Goal: Register for event/course

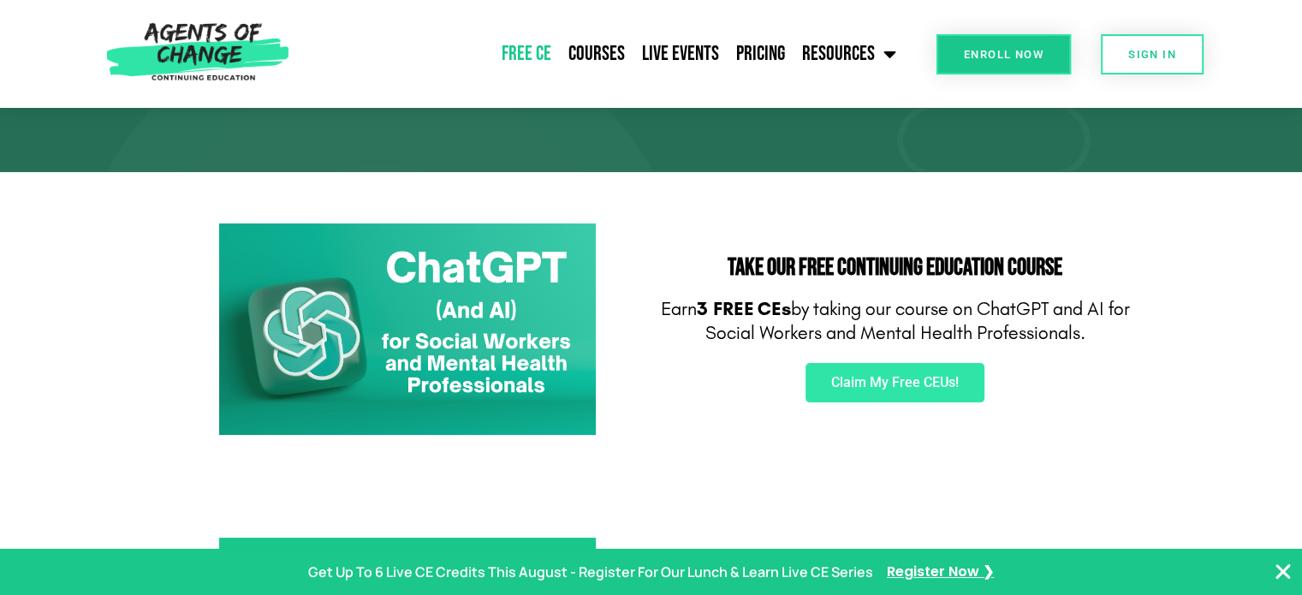
scroll to position [168, 0]
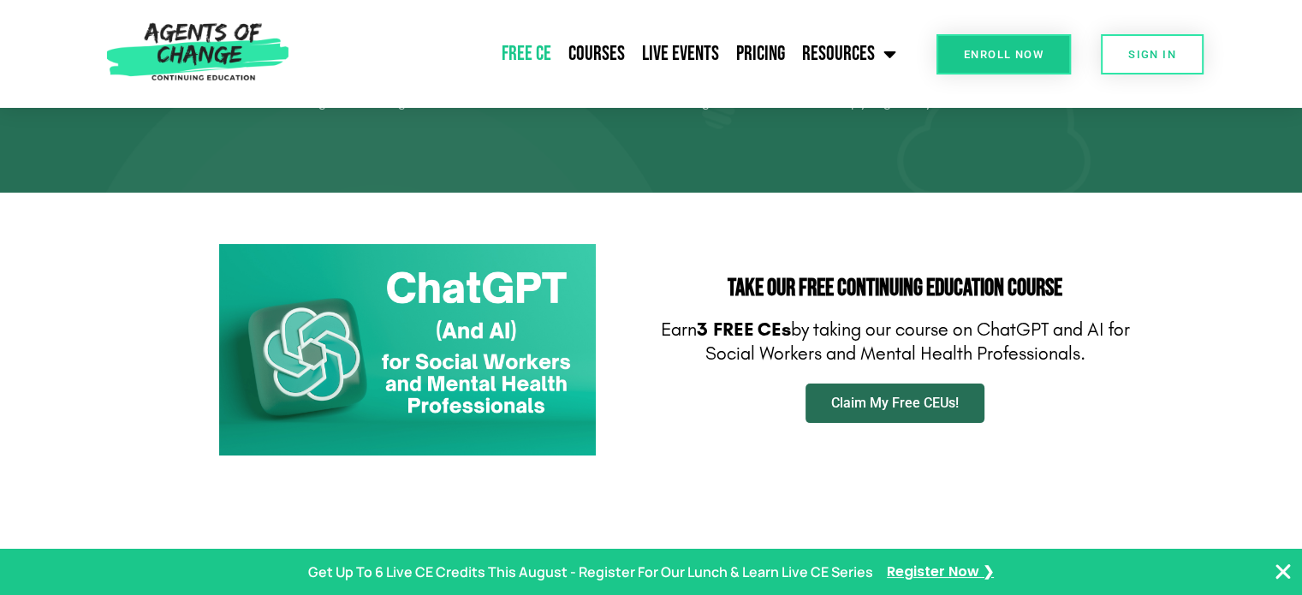
click at [908, 409] on span "Claim My Free CEUs!" at bounding box center [895, 403] width 128 height 14
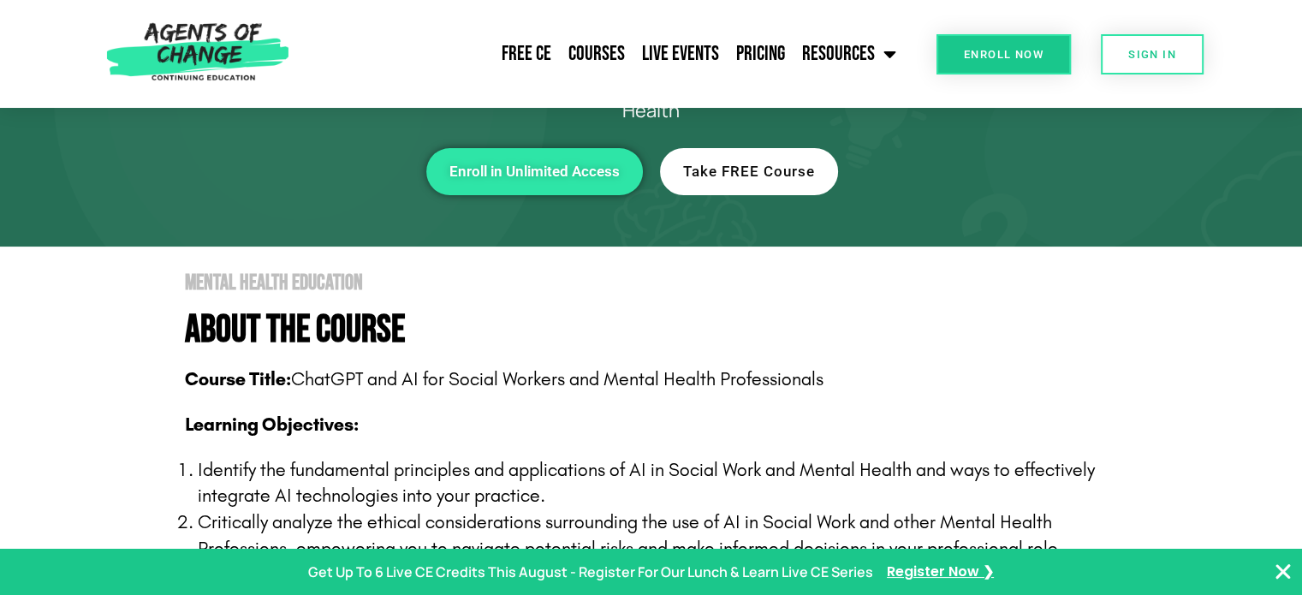
scroll to position [17, 0]
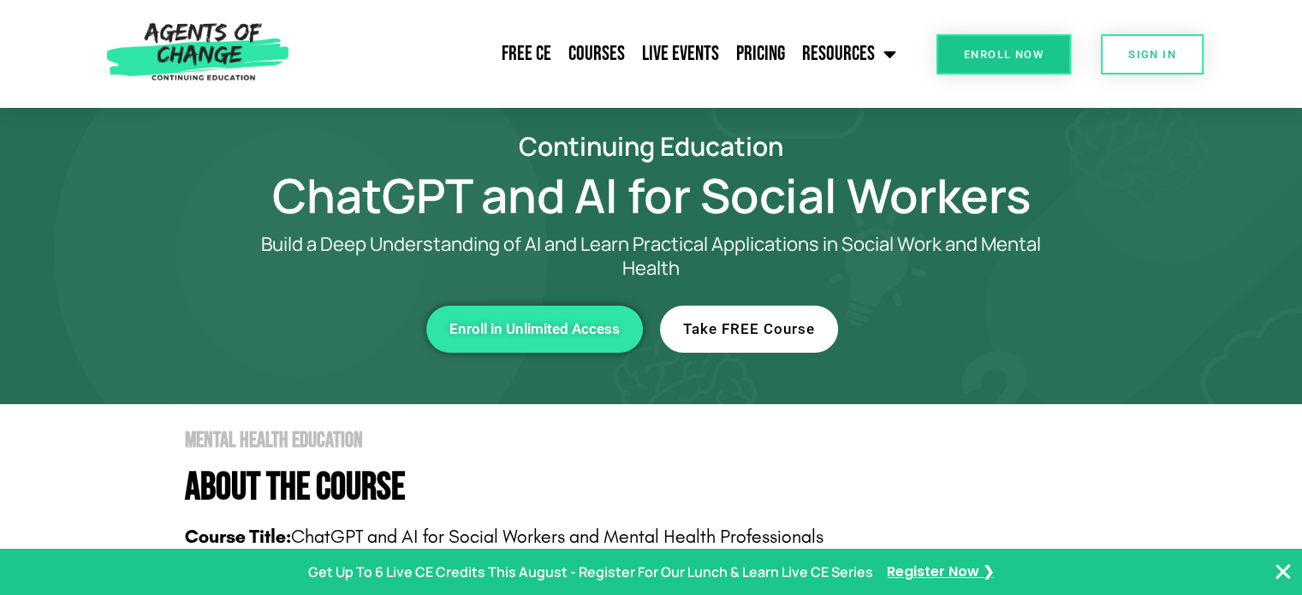
click at [726, 322] on span "Take FREE Course" at bounding box center [749, 329] width 132 height 15
